Goal: Check status: Check status

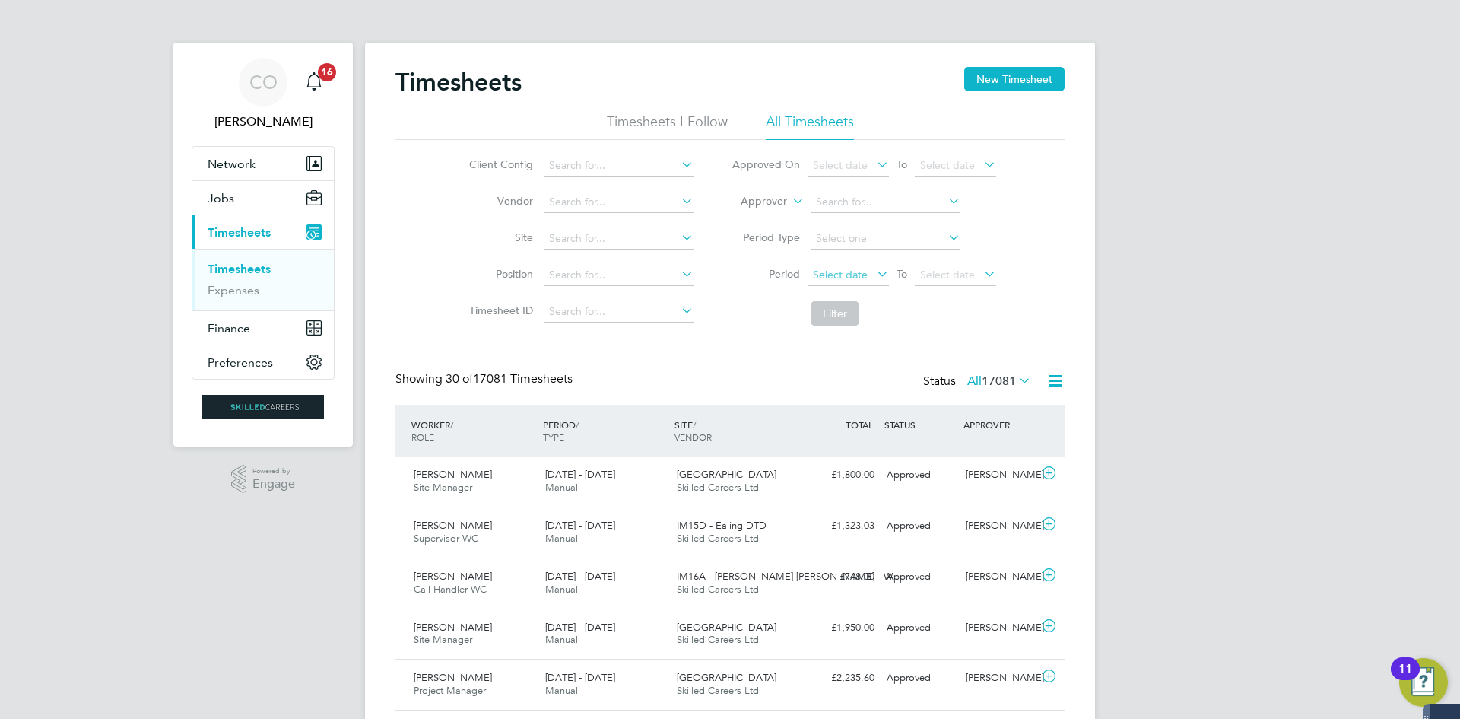
click at [854, 270] on span "Select date" at bounding box center [840, 275] width 55 height 14
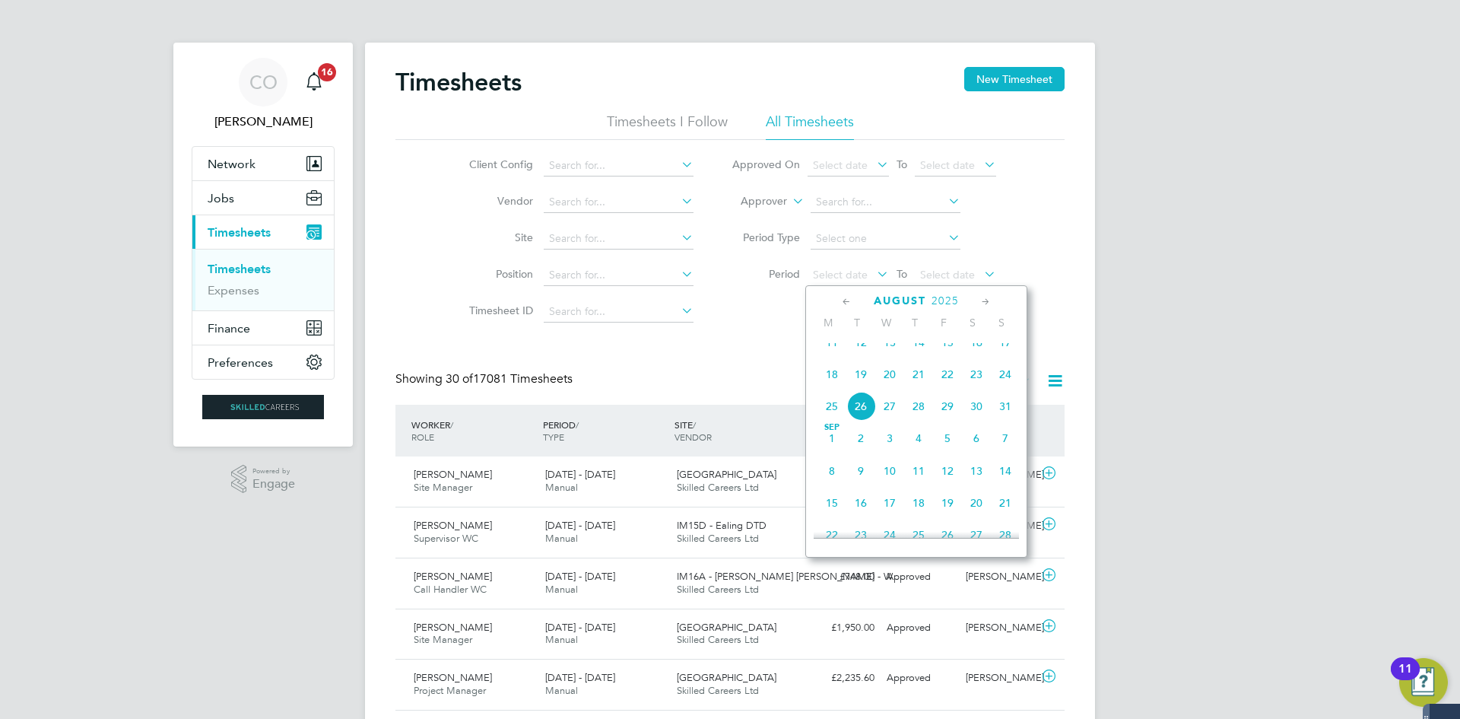
click at [833, 389] on span "18" at bounding box center [832, 374] width 29 height 29
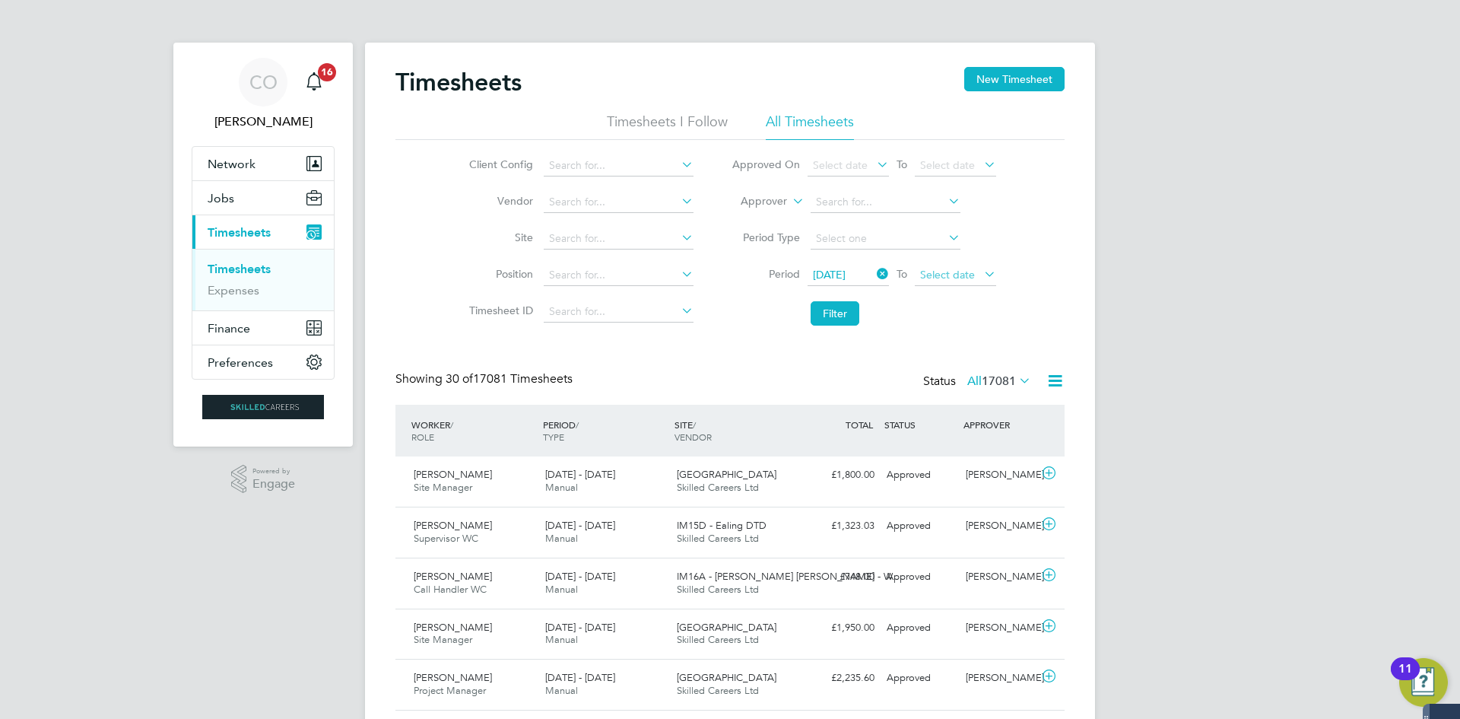
click at [948, 277] on span "Select date" at bounding box center [947, 275] width 55 height 14
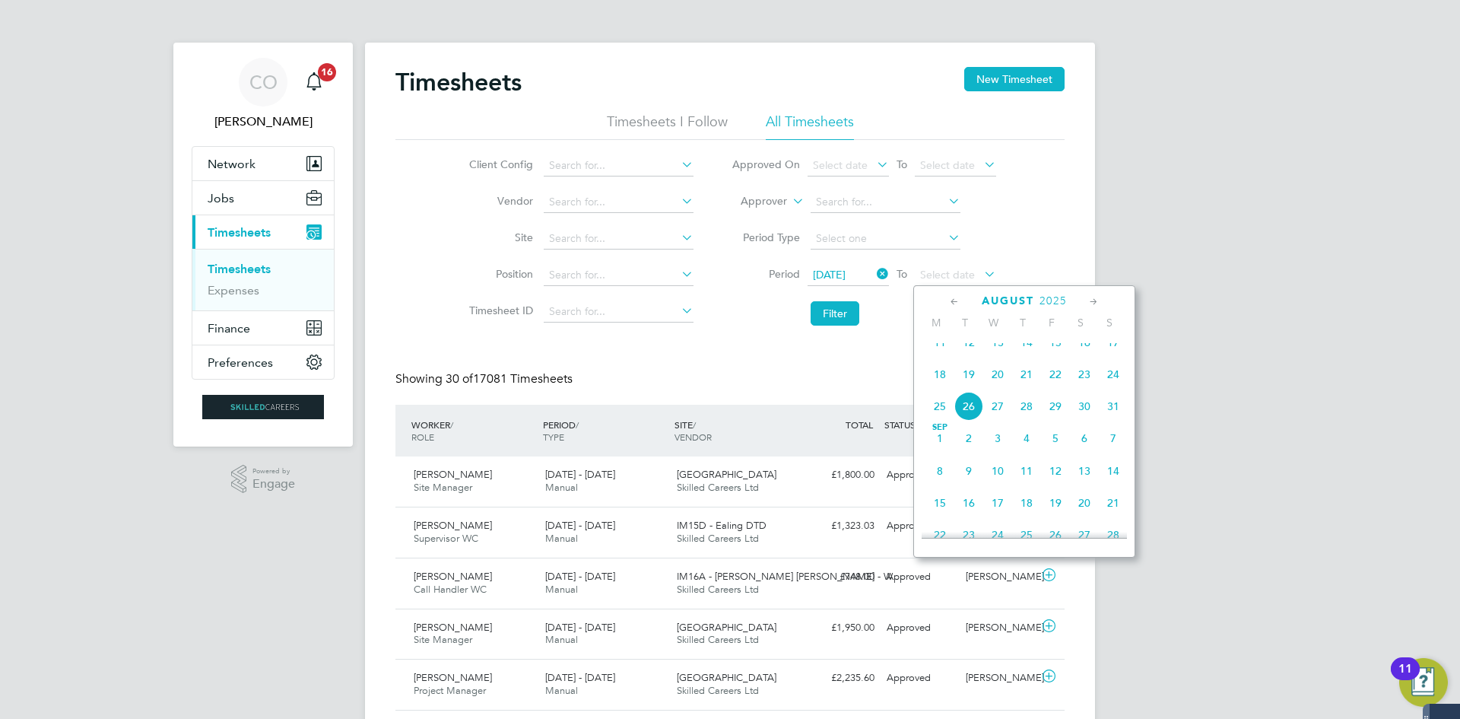
click at [1117, 386] on span "24" at bounding box center [1113, 374] width 29 height 29
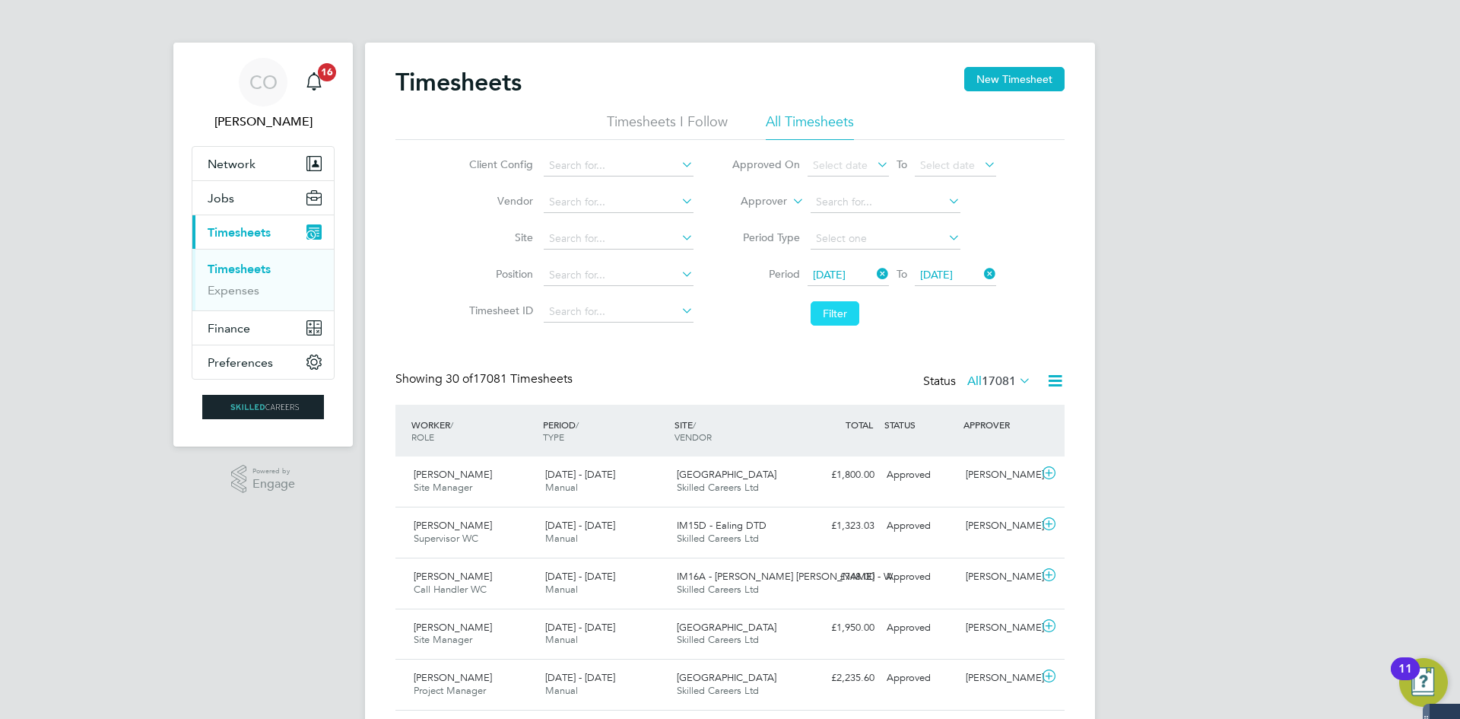
click at [834, 309] on button "Filter" at bounding box center [835, 313] width 49 height 24
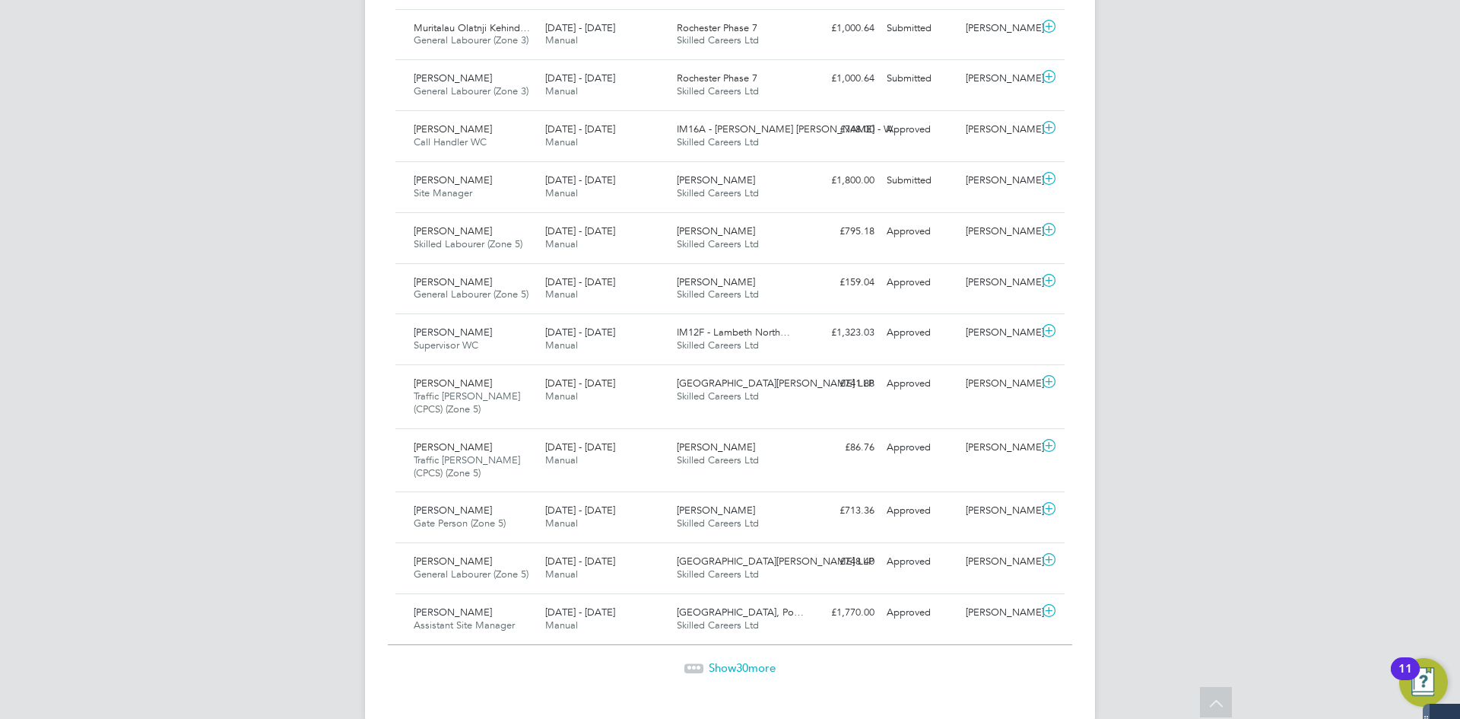
click at [732, 660] on span "Show 30 more" at bounding box center [742, 667] width 67 height 14
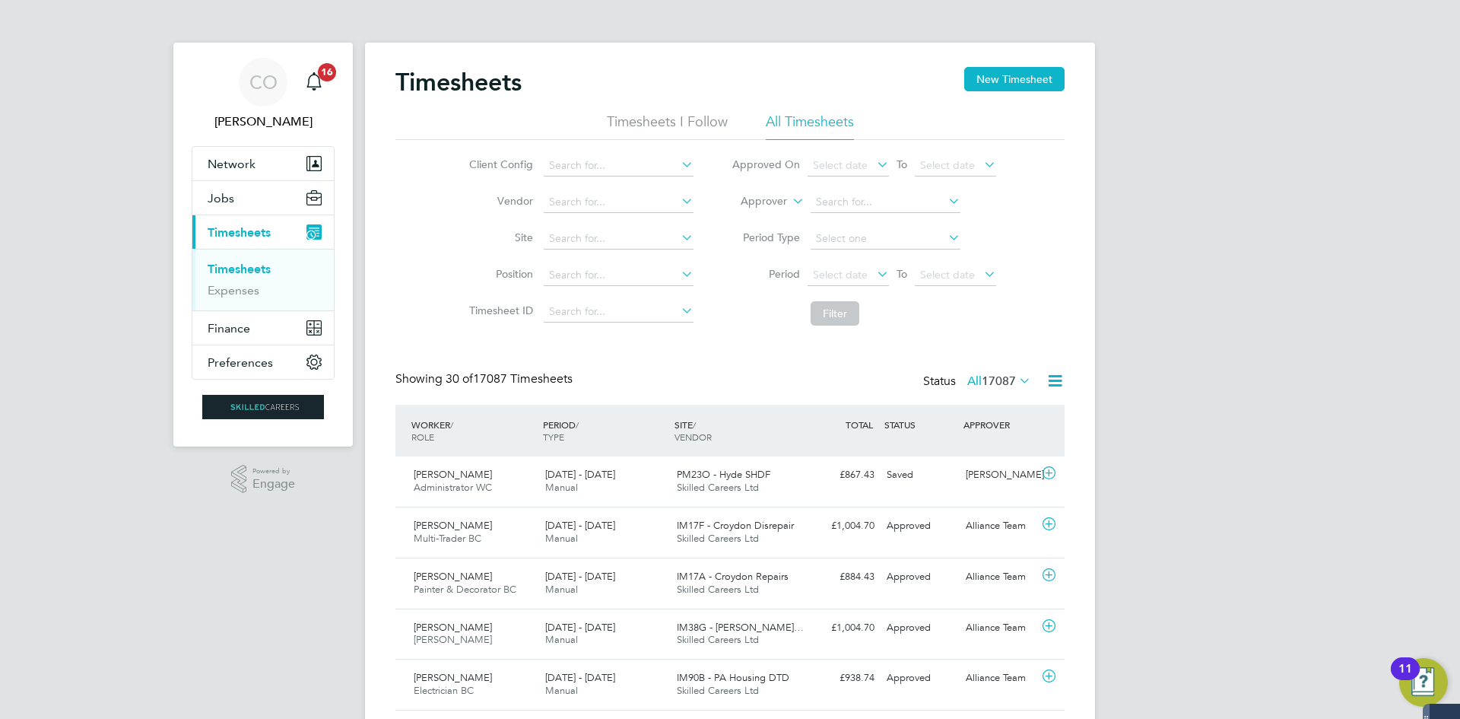
click at [874, 272] on icon at bounding box center [874, 273] width 0 height 21
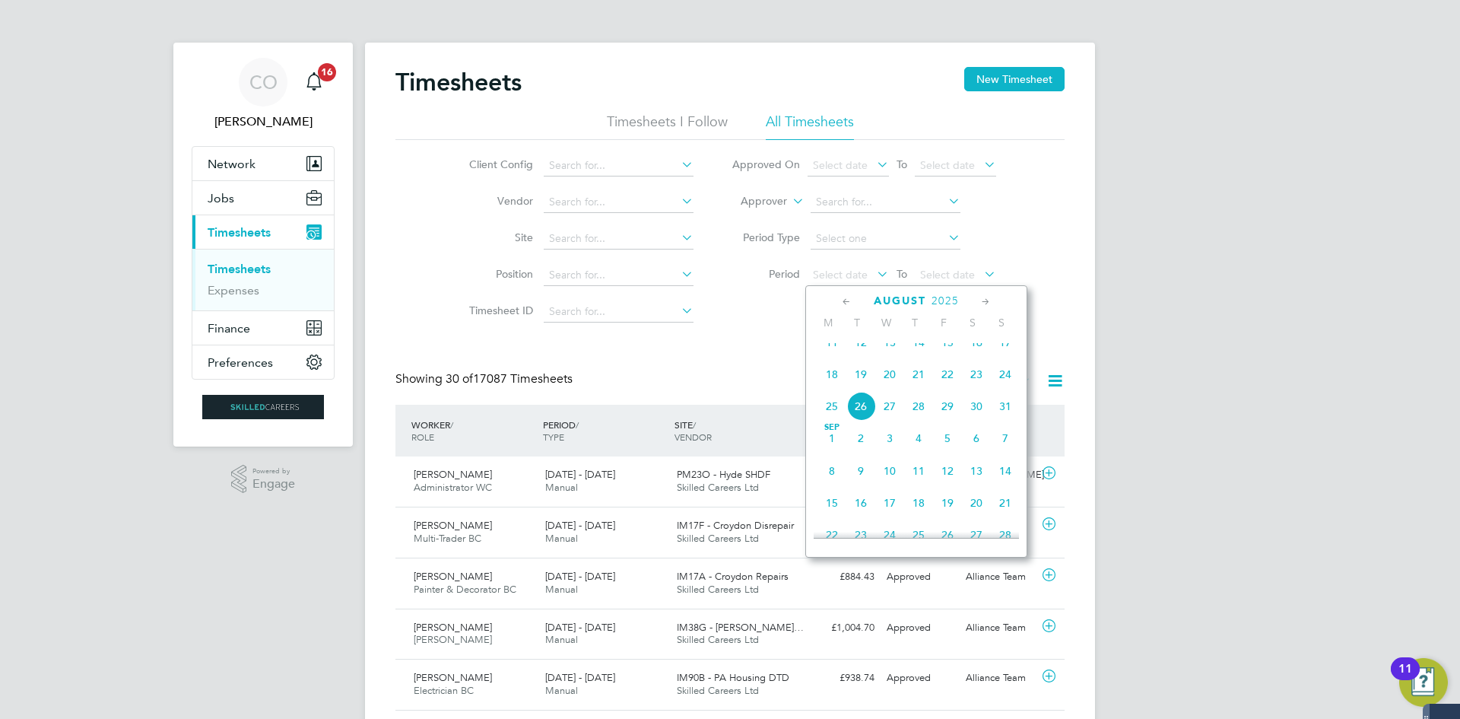
click at [837, 385] on span "18" at bounding box center [832, 374] width 29 height 29
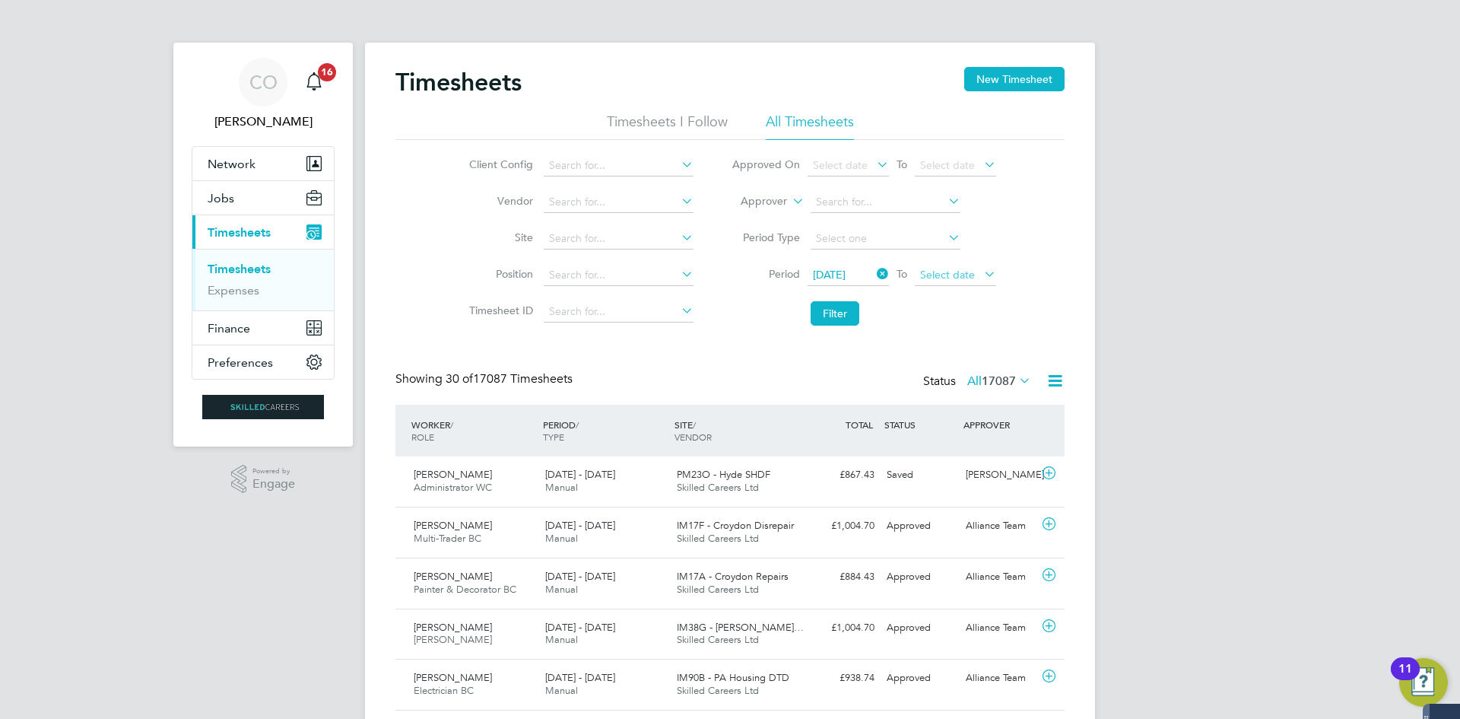
click at [948, 267] on span "Select date" at bounding box center [955, 275] width 81 height 21
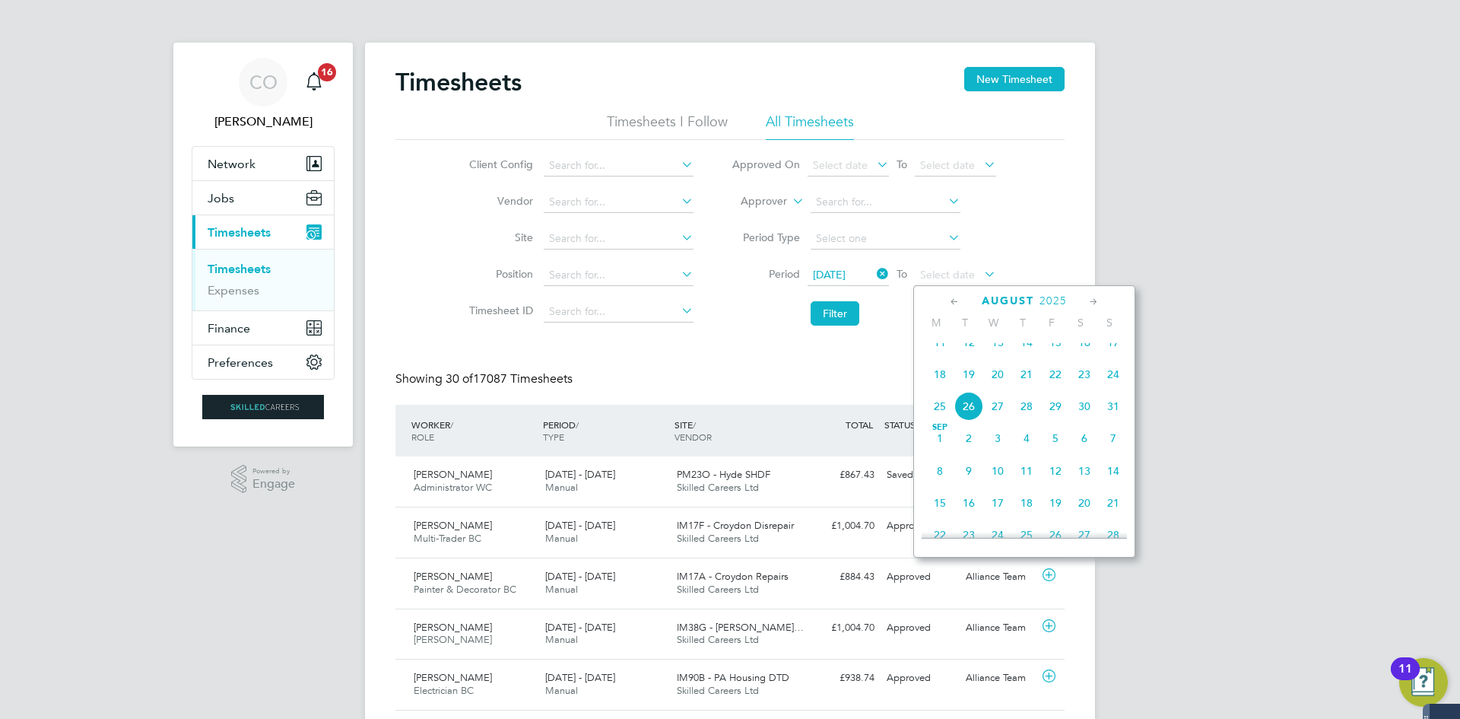
click at [1118, 389] on span "24" at bounding box center [1113, 374] width 29 height 29
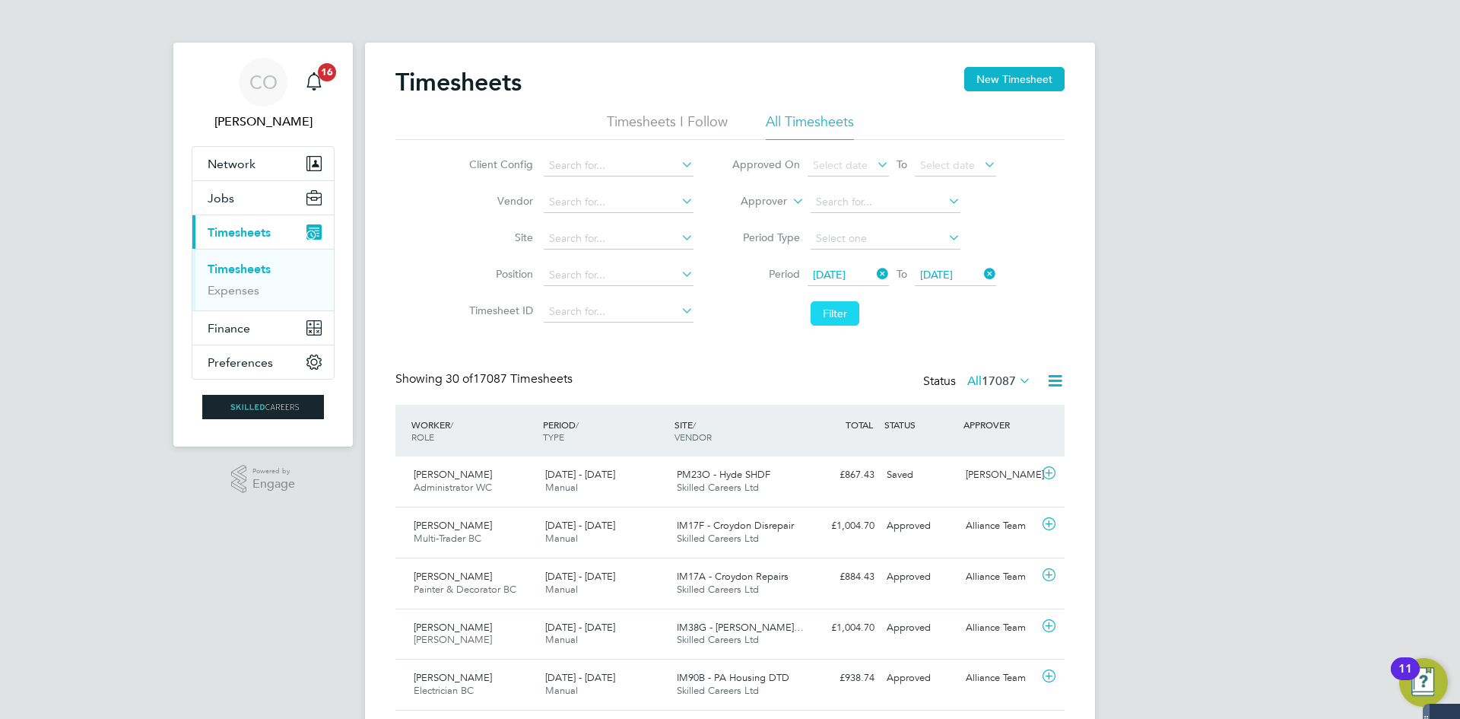
click at [848, 312] on button "Filter" at bounding box center [835, 313] width 49 height 24
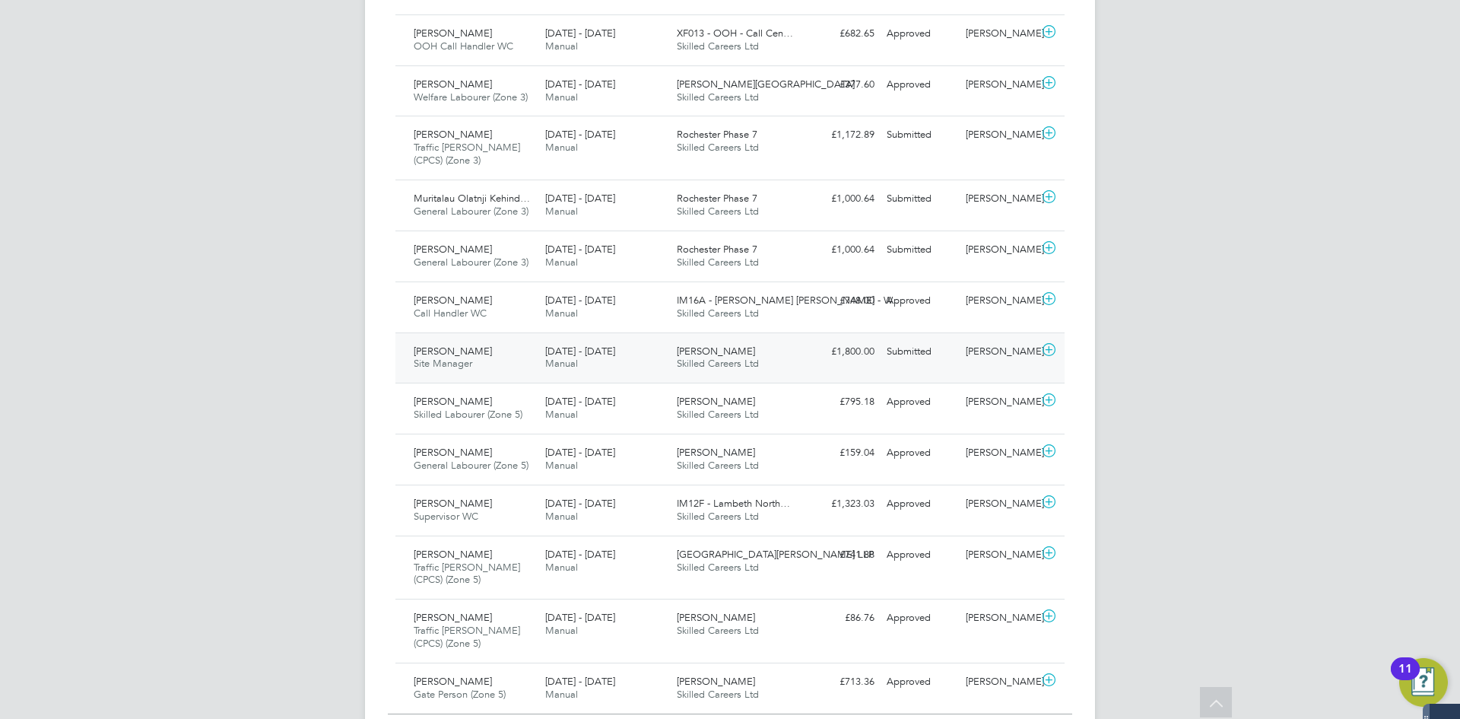
click at [463, 339] on div "[PERSON_NAME] Site Manager [DATE] - [DATE]" at bounding box center [474, 358] width 132 height 38
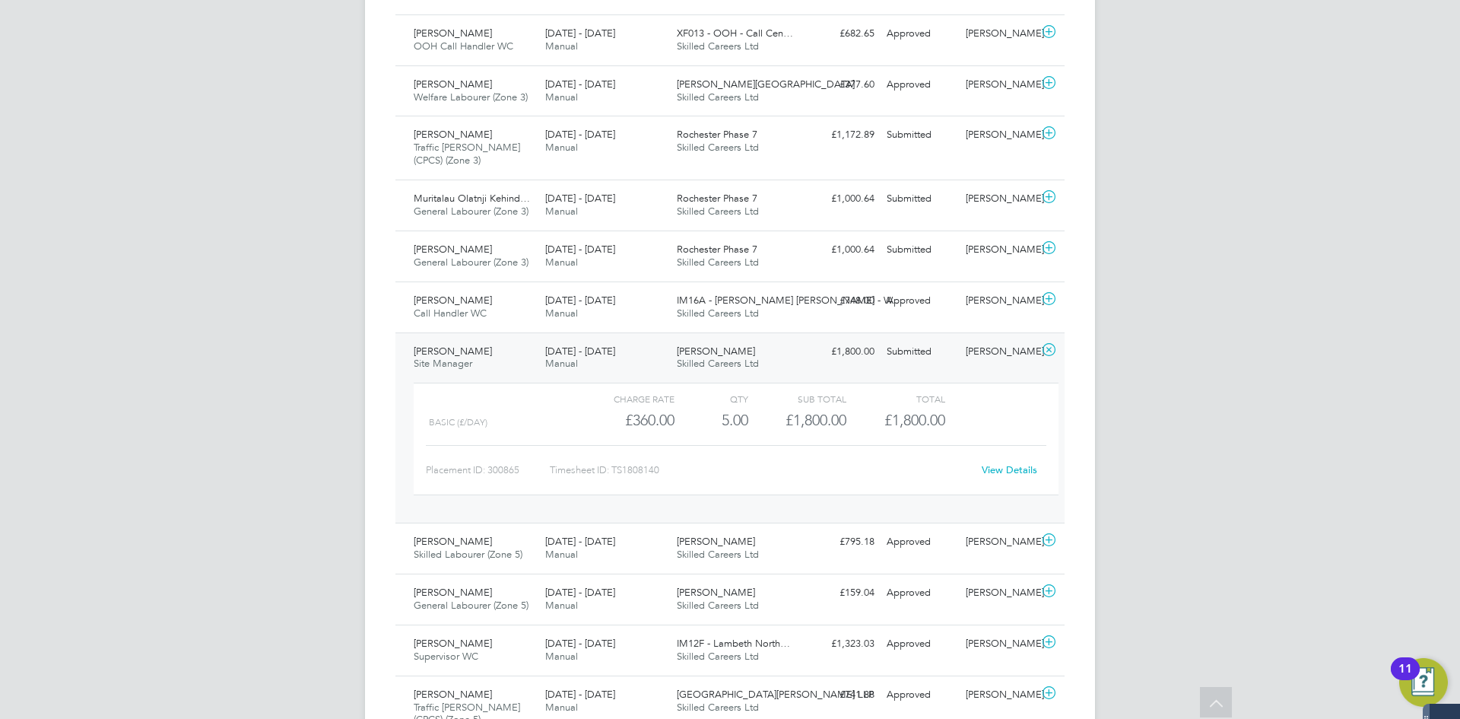
click at [997, 463] on link "View Details" at bounding box center [1010, 469] width 56 height 13
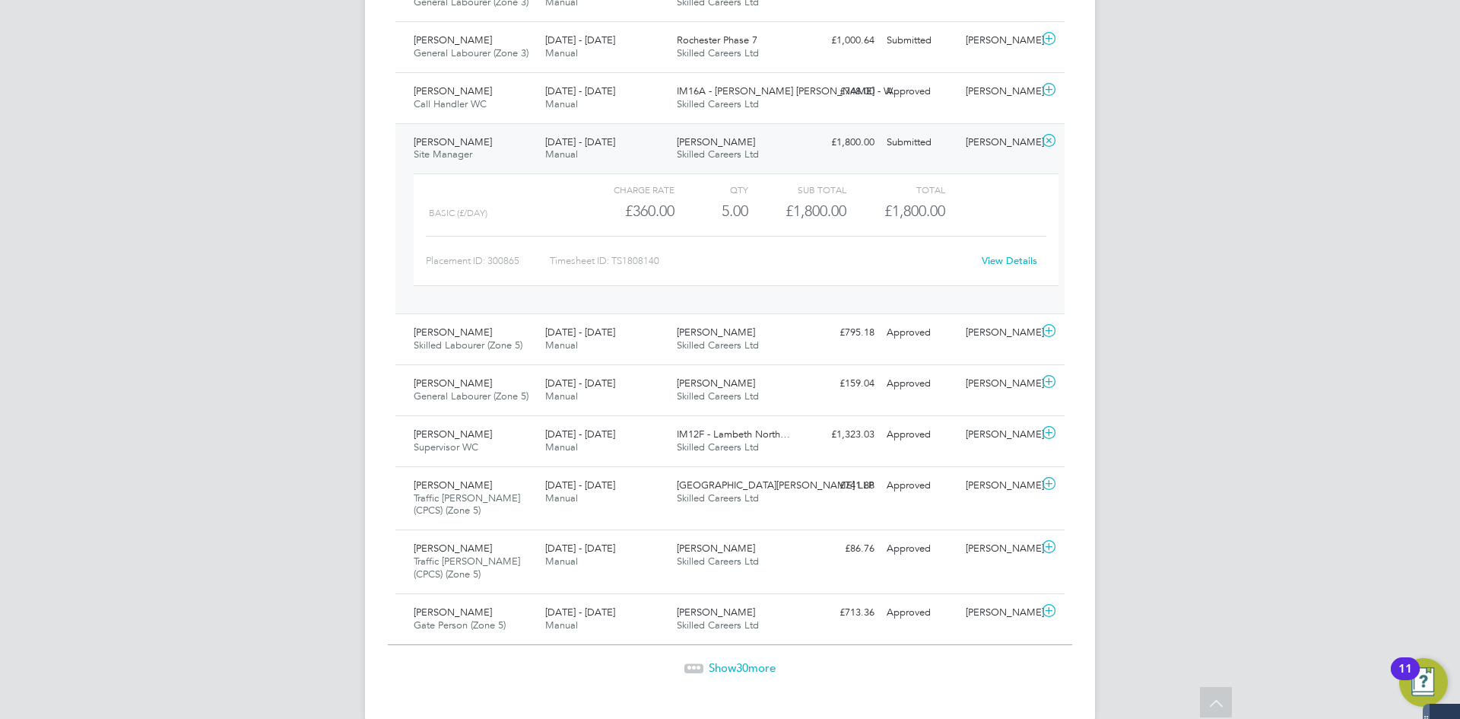
click at [717, 660] on span "Show 30 more" at bounding box center [742, 667] width 67 height 14
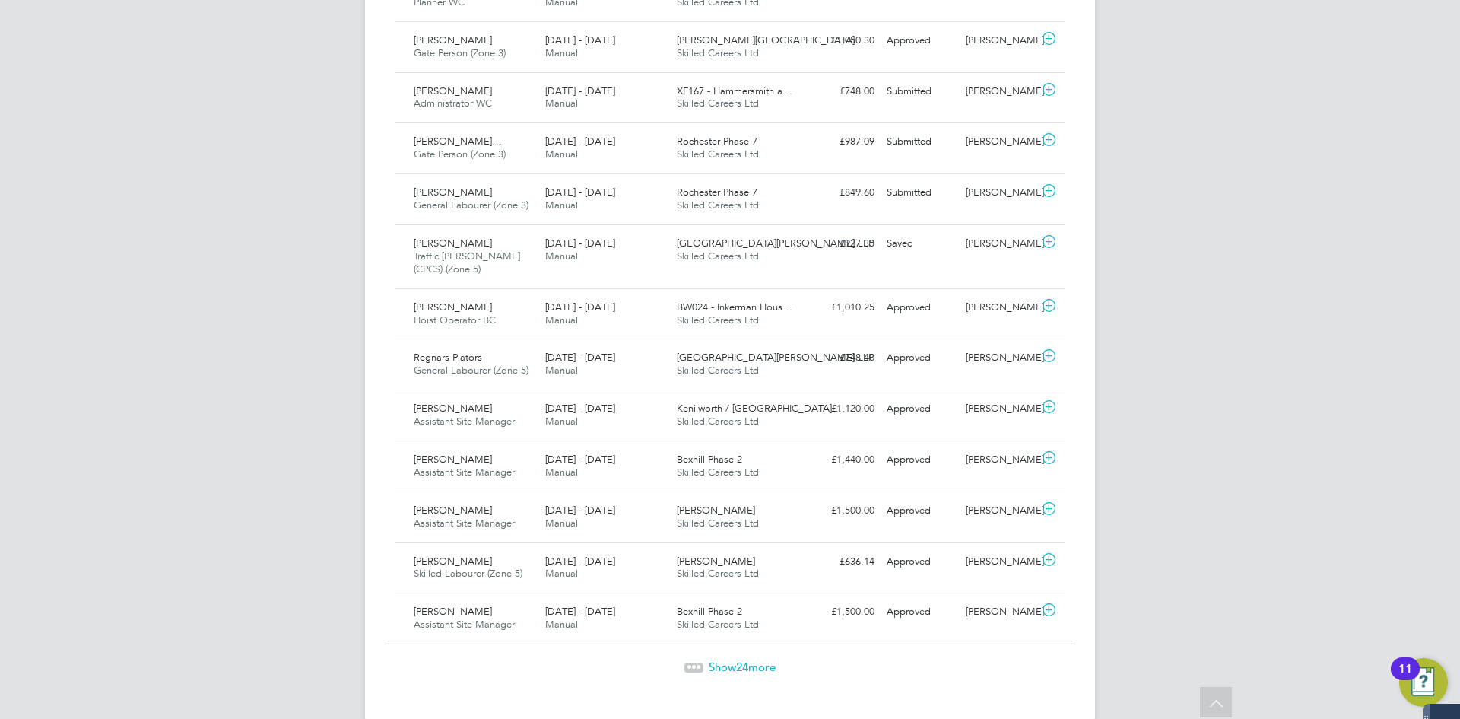
click at [727, 659] on span "Show 24 more" at bounding box center [742, 666] width 67 height 14
